Goal: Transaction & Acquisition: Purchase product/service

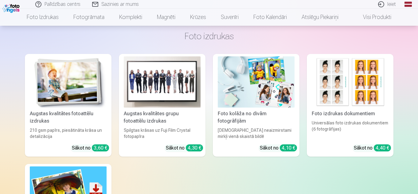
scroll to position [123, 0]
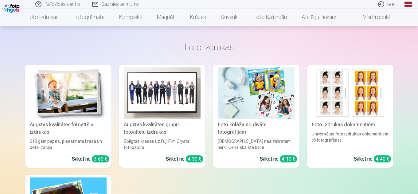
click at [75, 101] on img at bounding box center [68, 93] width 77 height 51
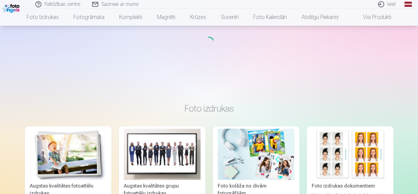
scroll to position [28, 0]
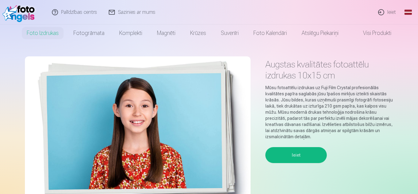
click at [296, 151] on button "Ieiet" at bounding box center [295, 155] width 61 height 16
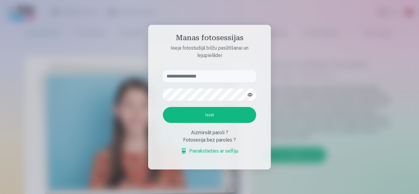
type input "**********"
click at [212, 117] on button "Ieiet" at bounding box center [209, 115] width 93 height 16
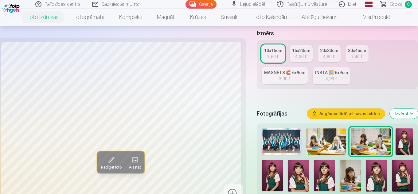
scroll to position [31, 0]
